Goal: Information Seeking & Learning: Learn about a topic

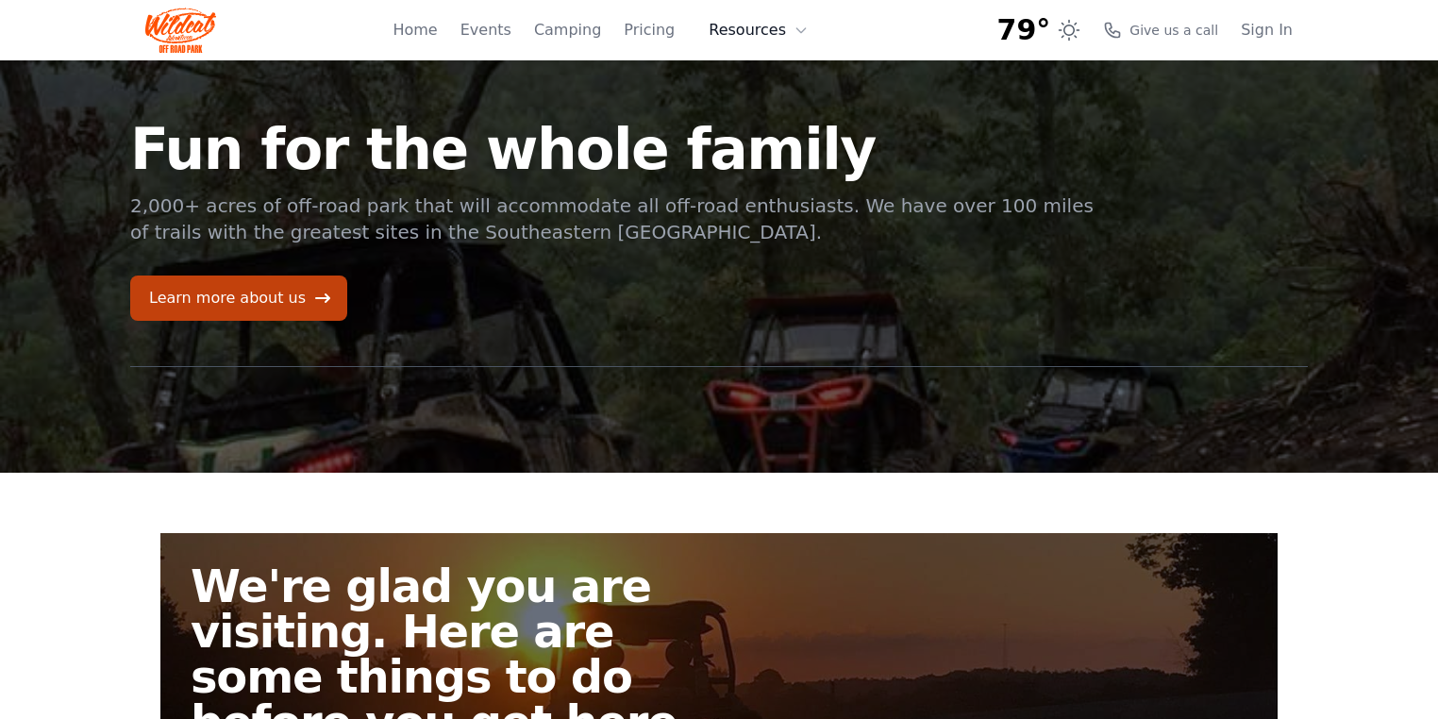
click at [747, 25] on button "Resources" at bounding box center [758, 30] width 123 height 38
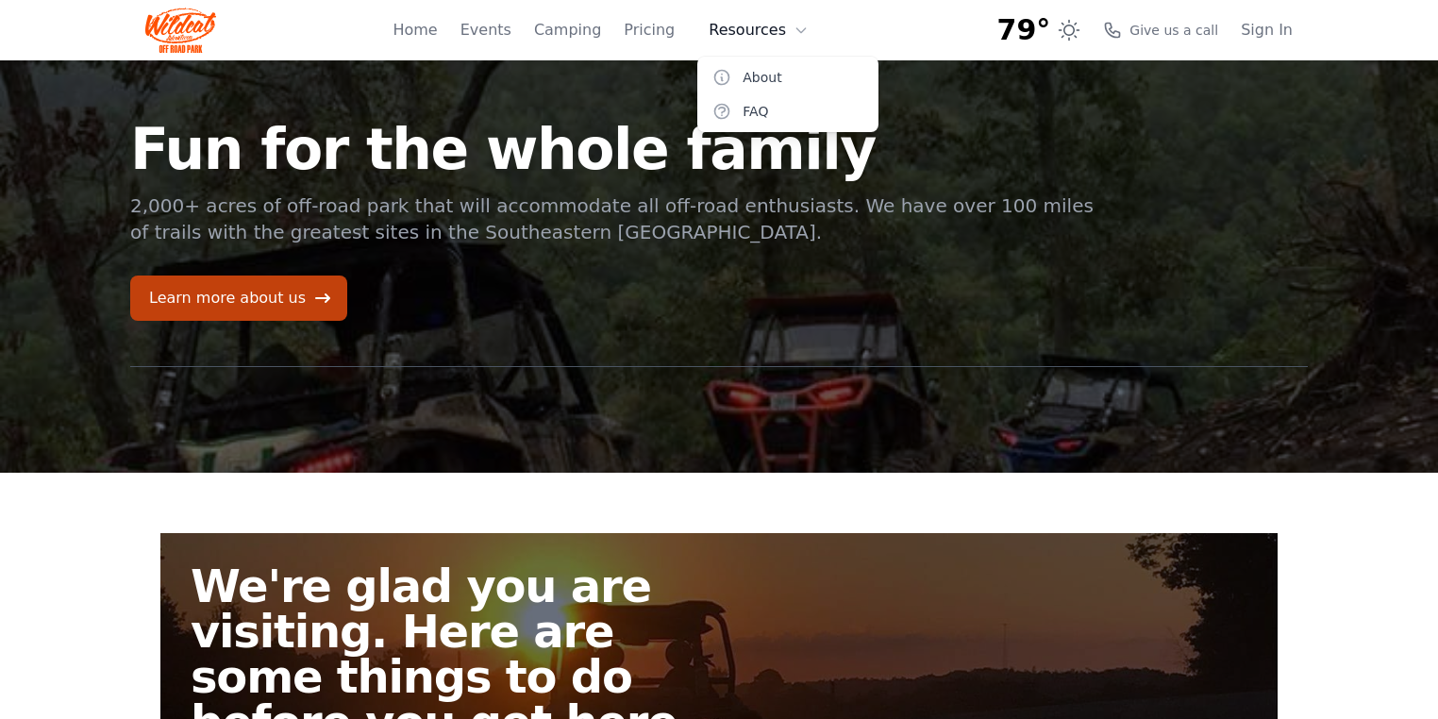
click at [777, 27] on button "Resources" at bounding box center [758, 30] width 123 height 38
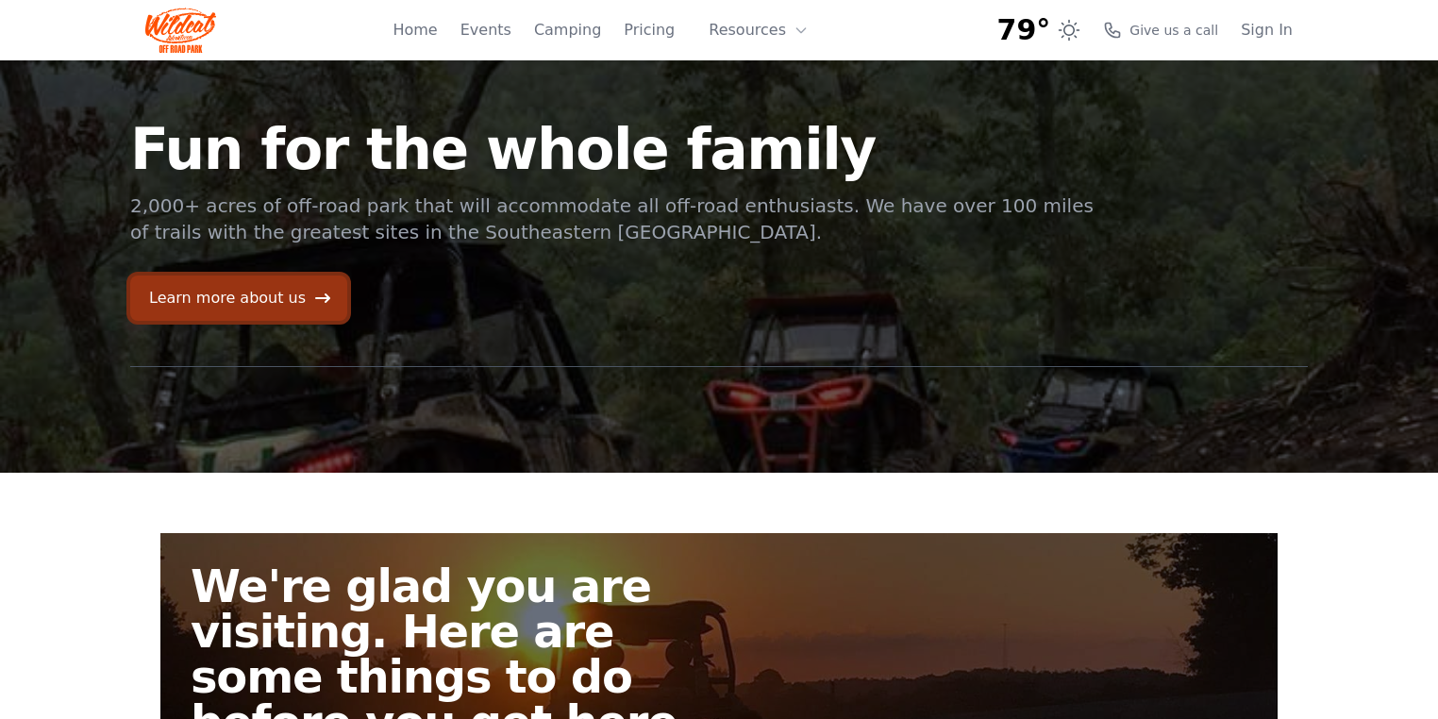
click at [295, 300] on link "Learn more about us" at bounding box center [238, 297] width 217 height 45
click at [271, 309] on link "Learn more about us" at bounding box center [238, 297] width 217 height 45
